Goal: Check status: Check status

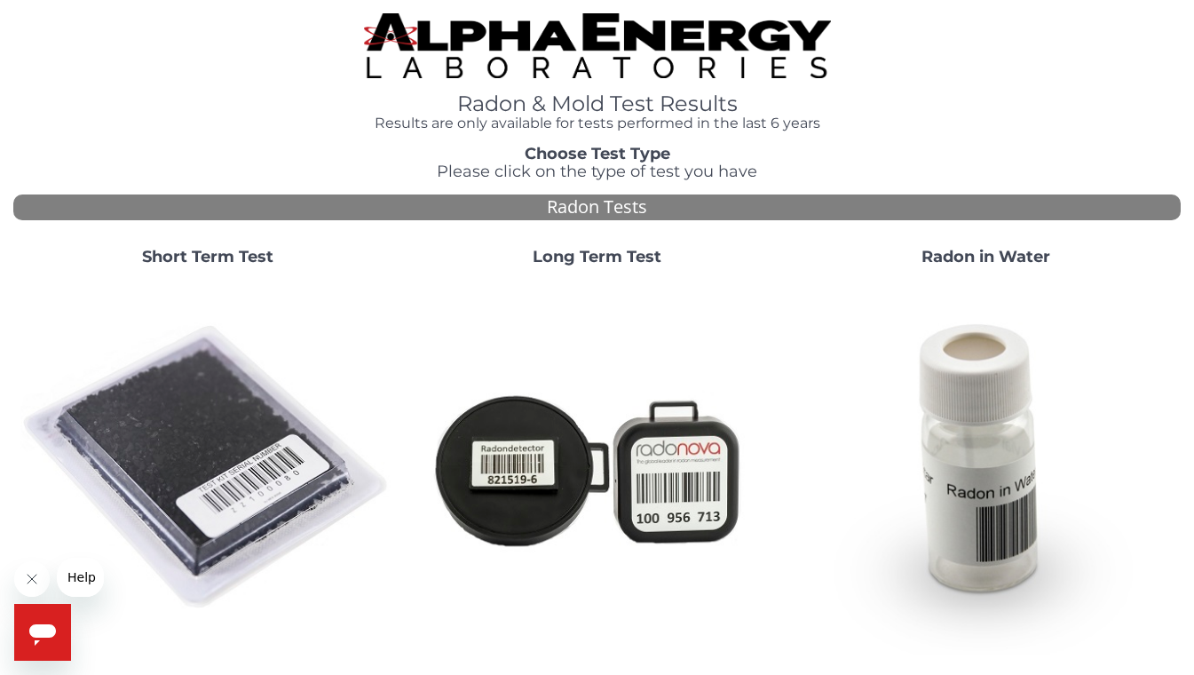
click at [201, 250] on strong "Short Term Test" at bounding box center [207, 257] width 131 height 20
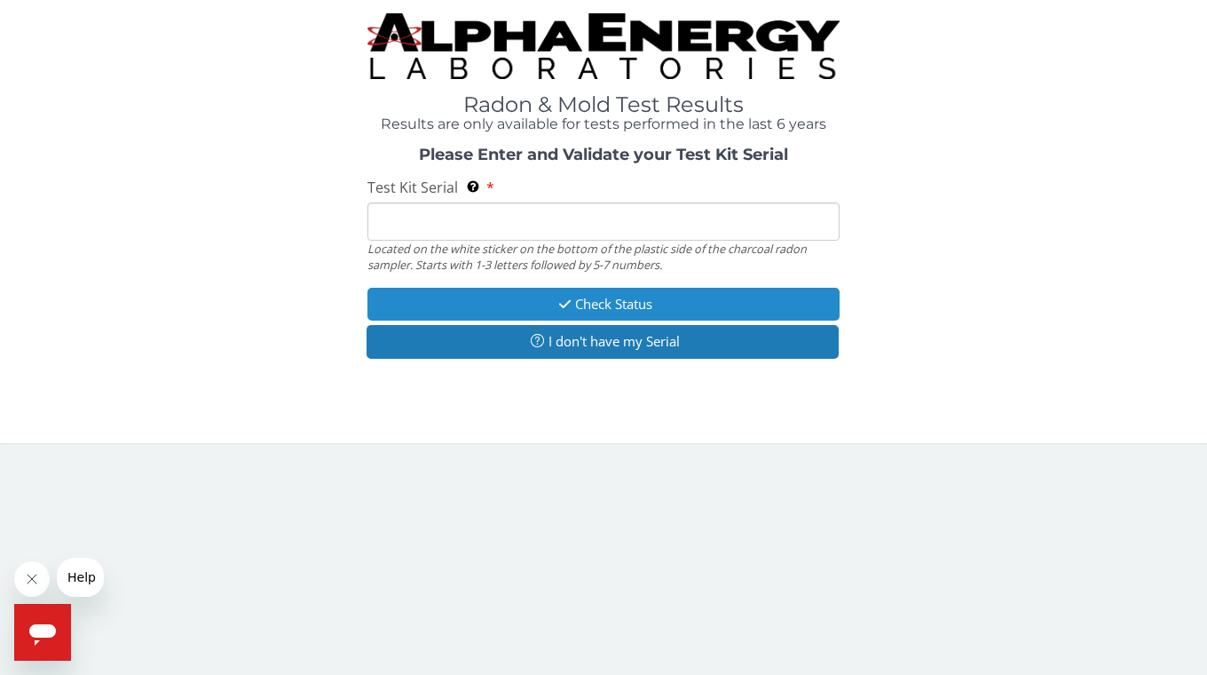
click at [643, 297] on button "Check Status" at bounding box center [603, 304] width 472 height 33
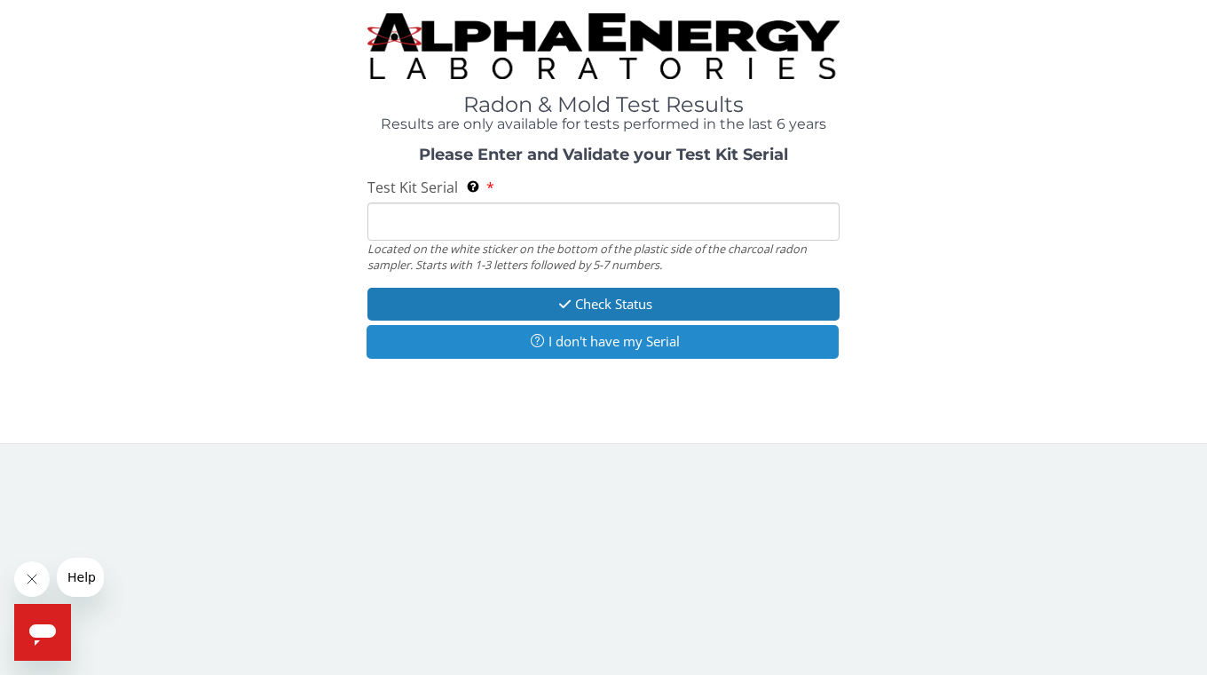
click at [659, 346] on button "I don't have my Serial" at bounding box center [603, 341] width 472 height 33
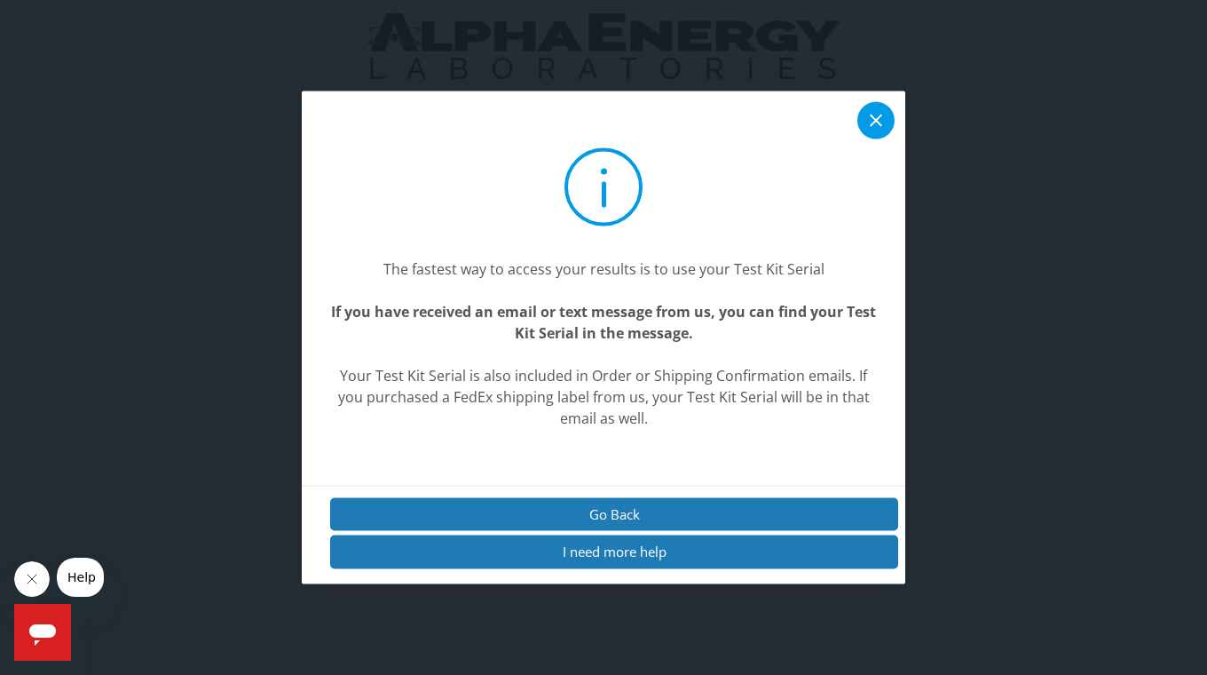
click at [881, 115] on icon at bounding box center [876, 120] width 12 height 12
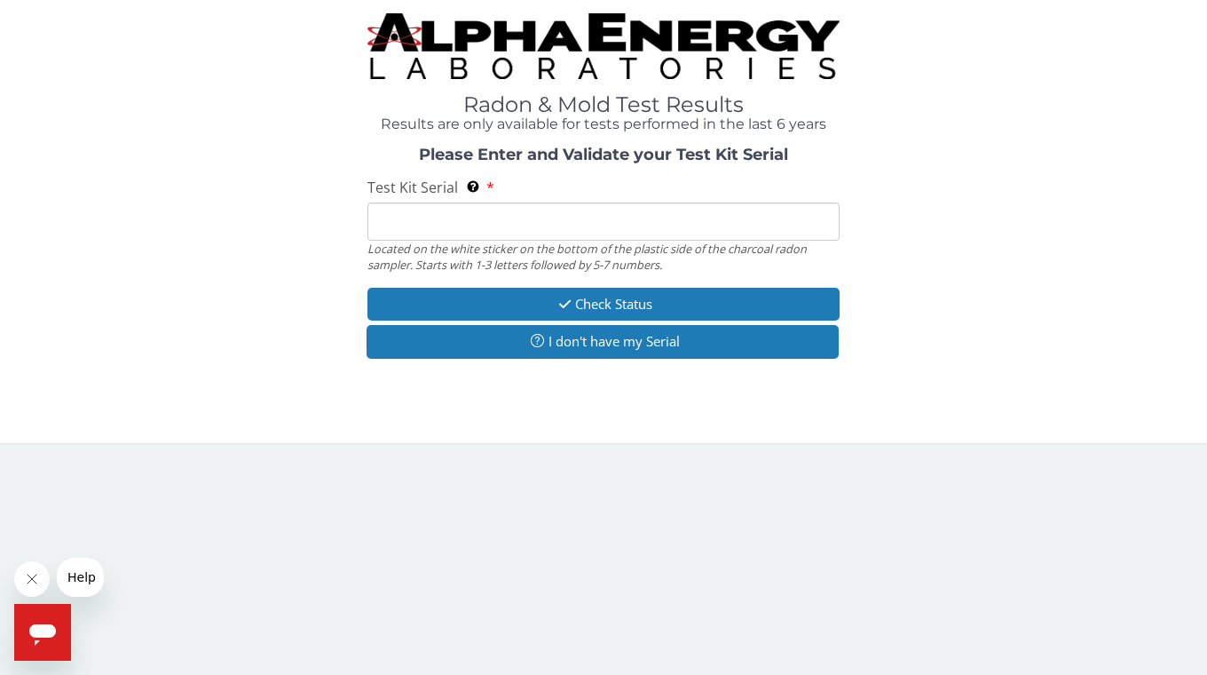
click at [623, 219] on input "Test Kit Serial Located on the white sticker on the bottom of the plastic side …" at bounding box center [603, 221] width 472 height 38
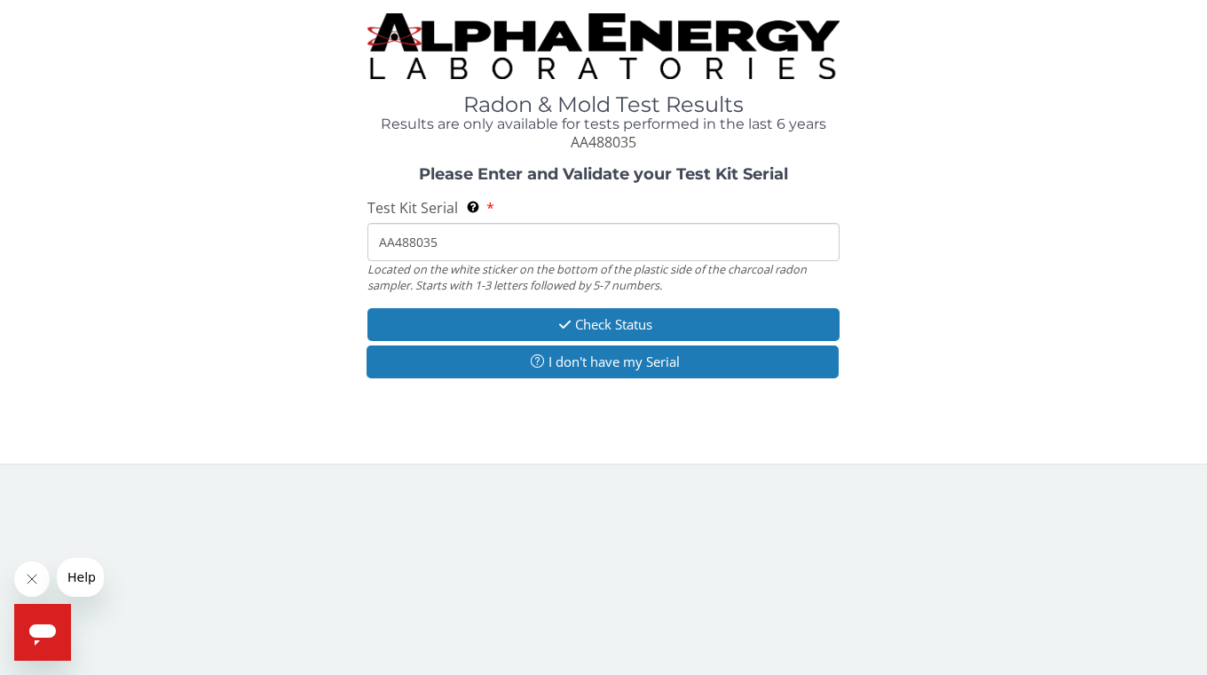
type input "AA488035"
click at [637, 318] on button "Check Status" at bounding box center [603, 324] width 472 height 33
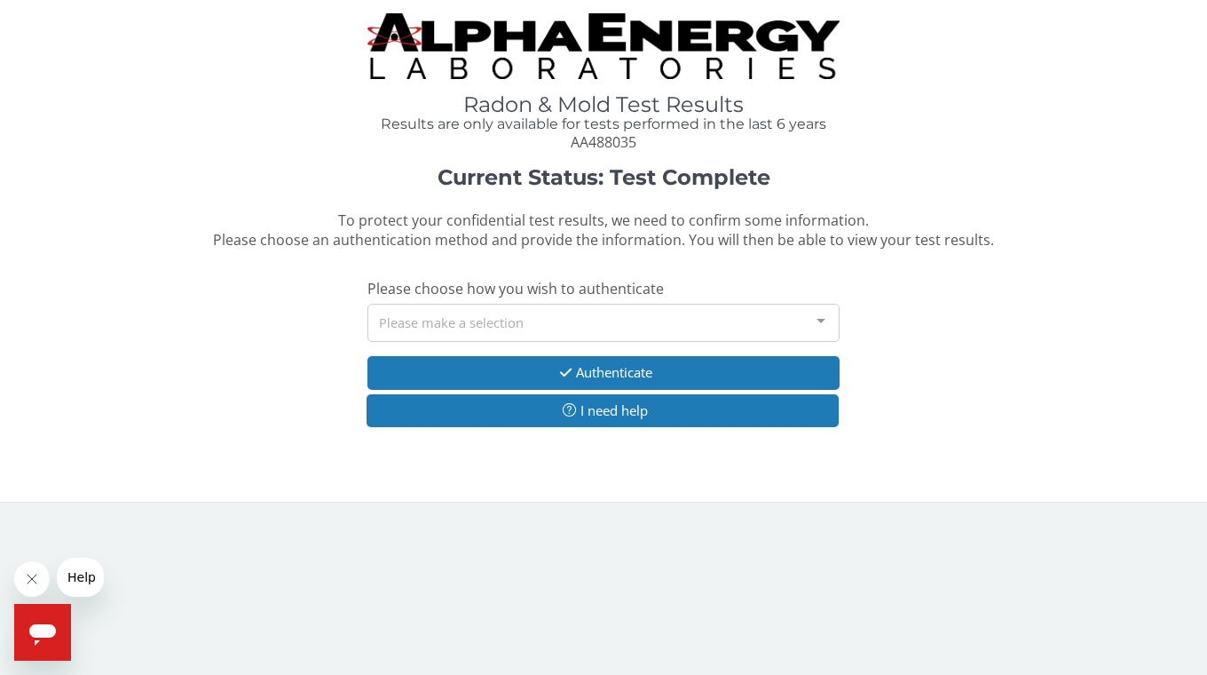
click at [824, 318] on div at bounding box center [821, 321] width 36 height 34
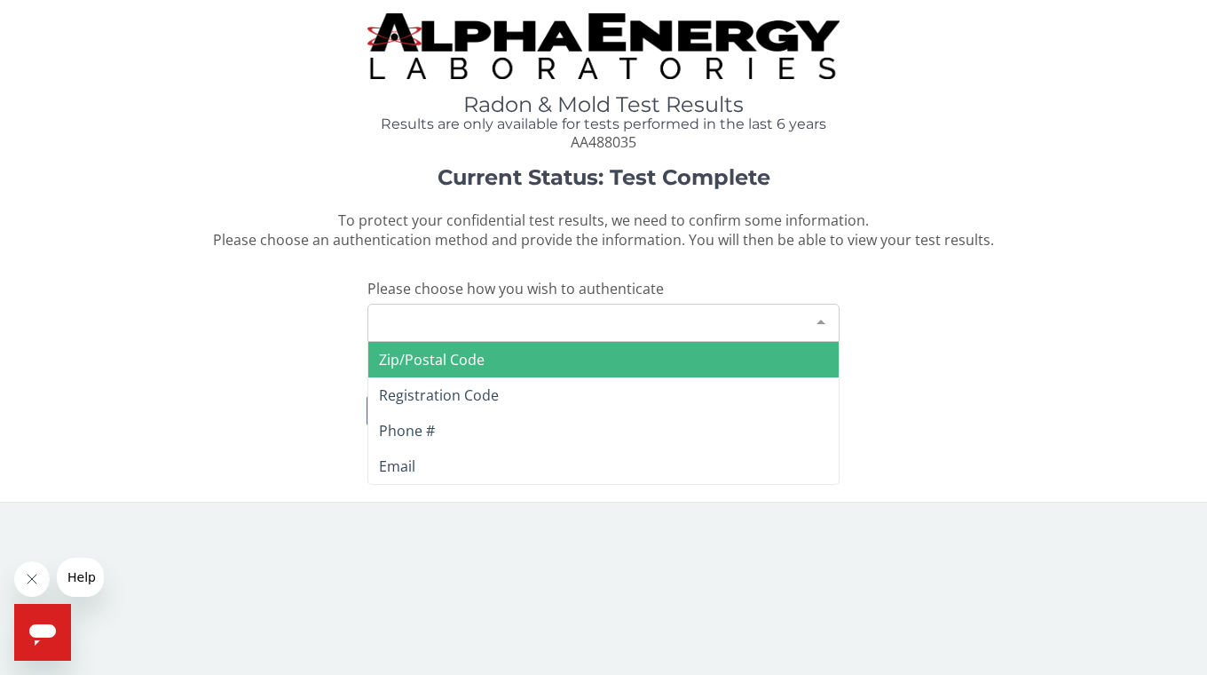
click at [426, 433] on span "Phone #" at bounding box center [407, 431] width 56 height 20
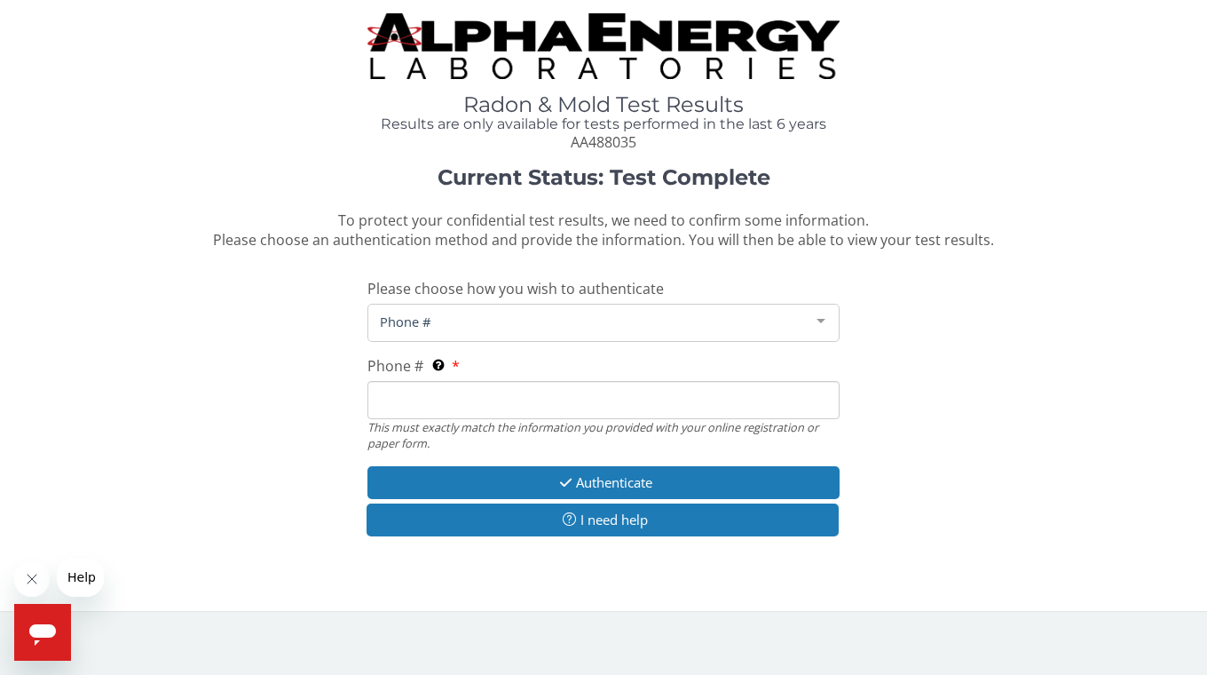
click at [485, 395] on input "Phone # This must exactly match the information you provided with your online r…" at bounding box center [603, 400] width 472 height 38
type input "[PHONE_NUMBER]"
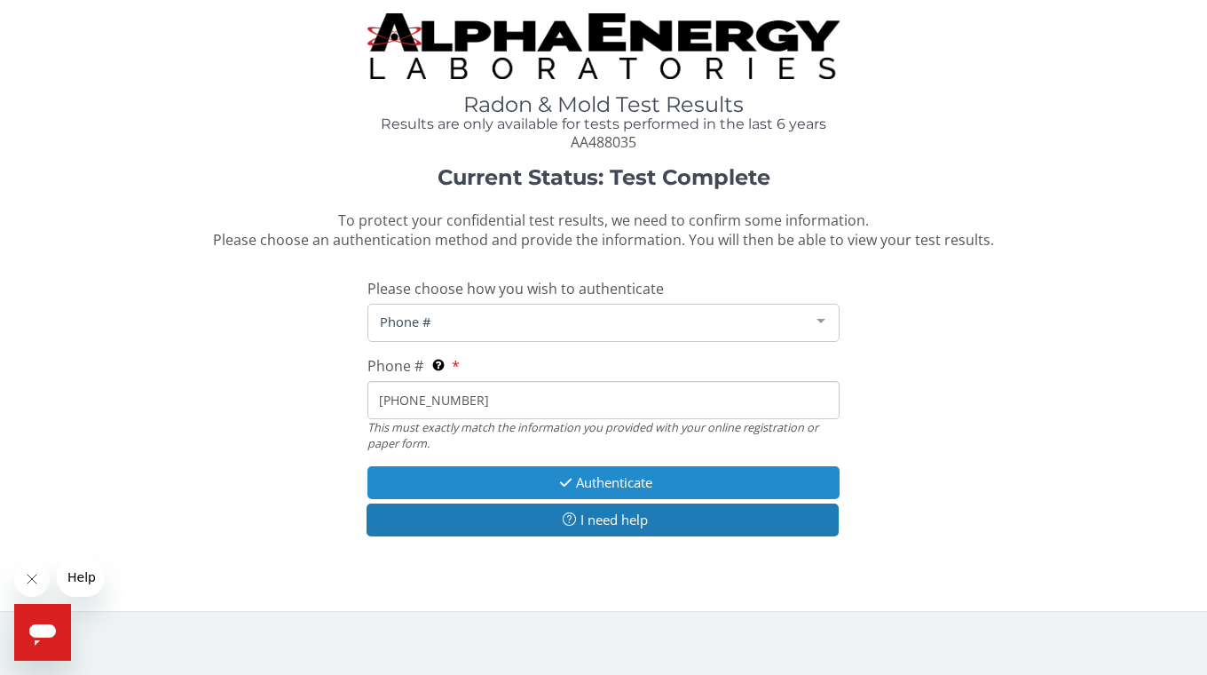
click at [643, 475] on button "Authenticate" at bounding box center [603, 482] width 472 height 33
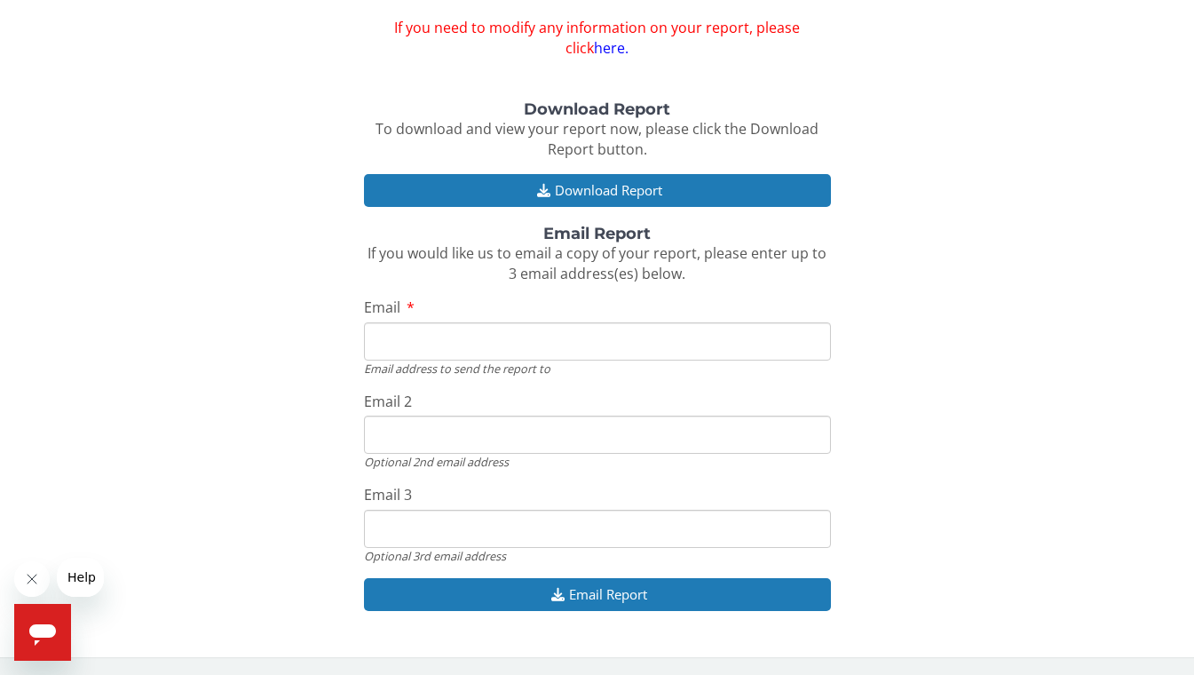
scroll to position [154, 0]
click at [641, 338] on input "Email" at bounding box center [597, 341] width 467 height 38
type input "[EMAIL_ADDRESS][DOMAIN_NAME]"
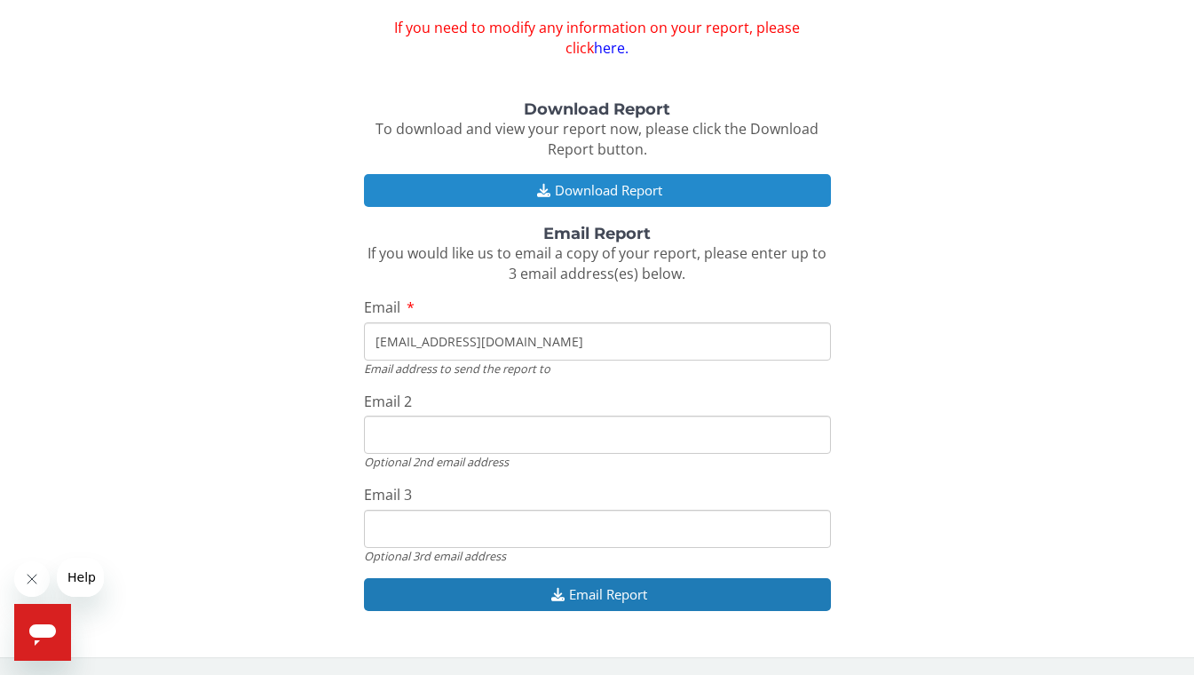
click at [684, 174] on button "Download Report" at bounding box center [597, 190] width 467 height 33
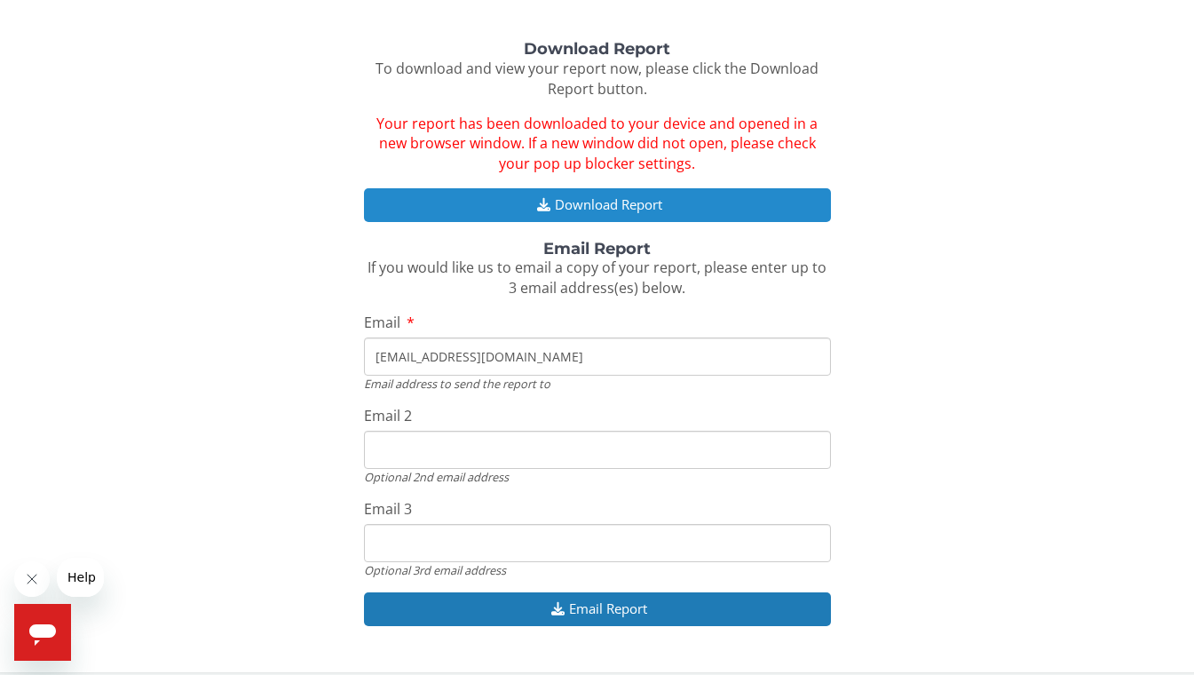
scroll to position [229, 0]
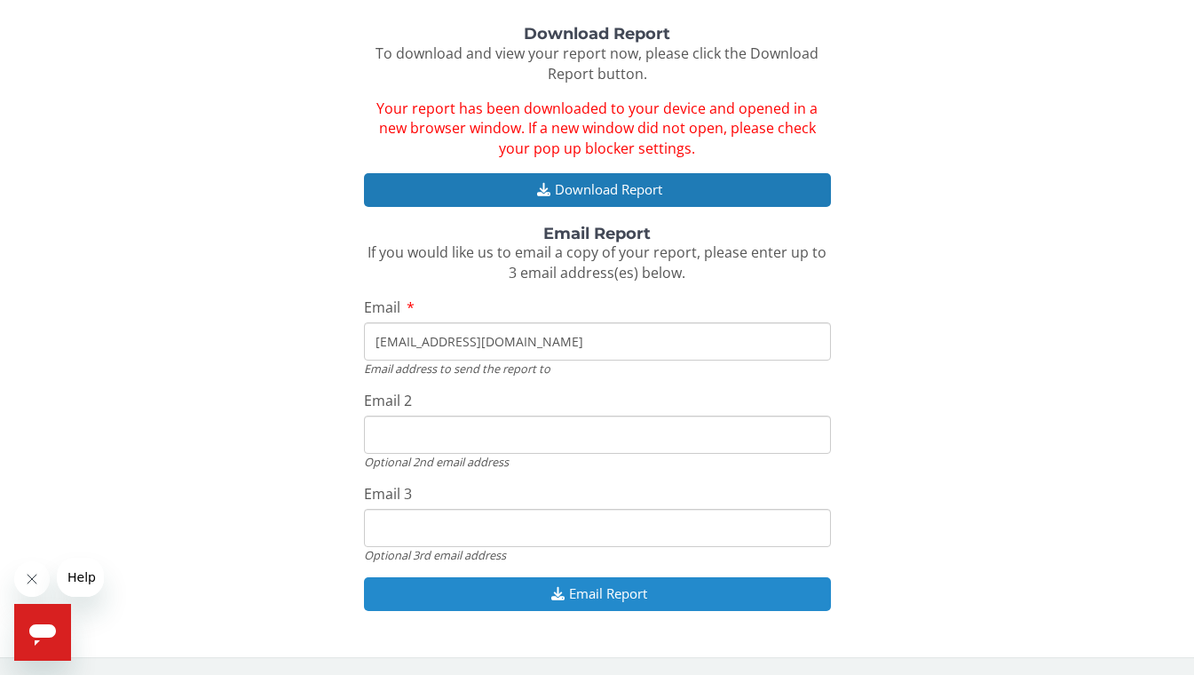
click at [651, 589] on button "Email Report" at bounding box center [597, 593] width 467 height 33
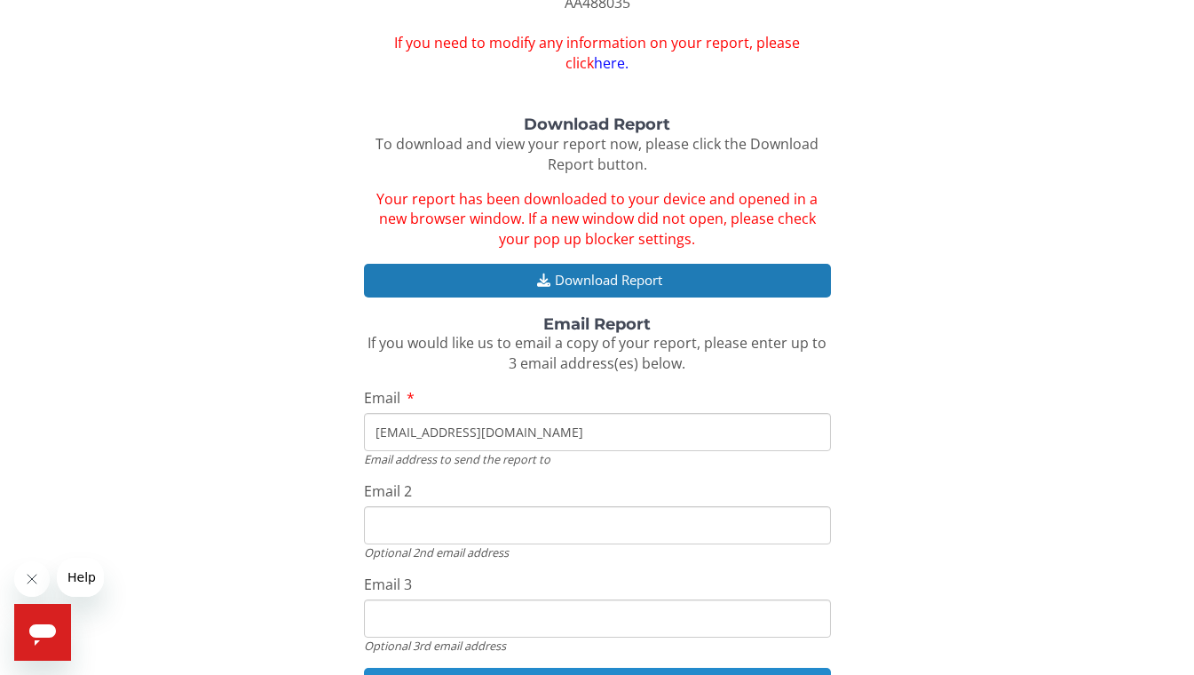
scroll to position [0, 0]
